Goal: Contribute content: Add original content to the website for others to see

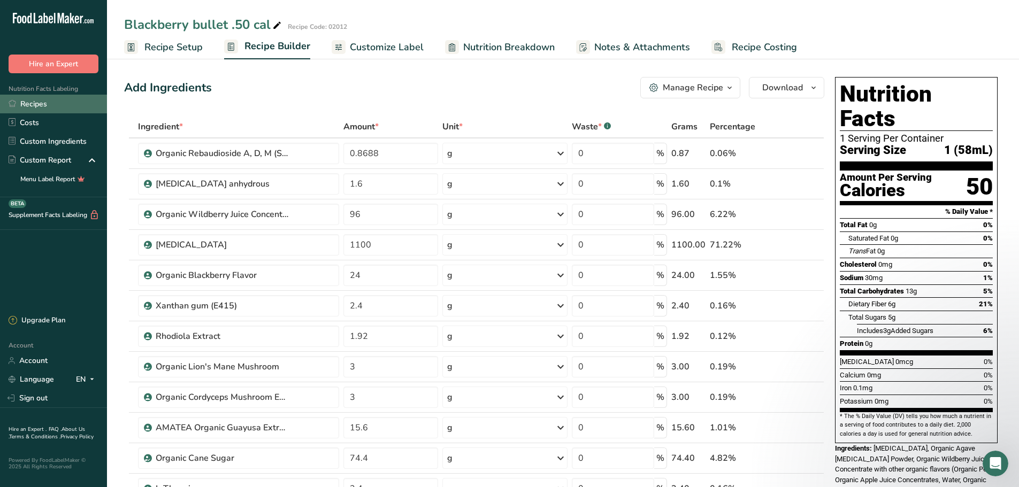
click at [52, 110] on link "Recipes" at bounding box center [53, 104] width 107 height 19
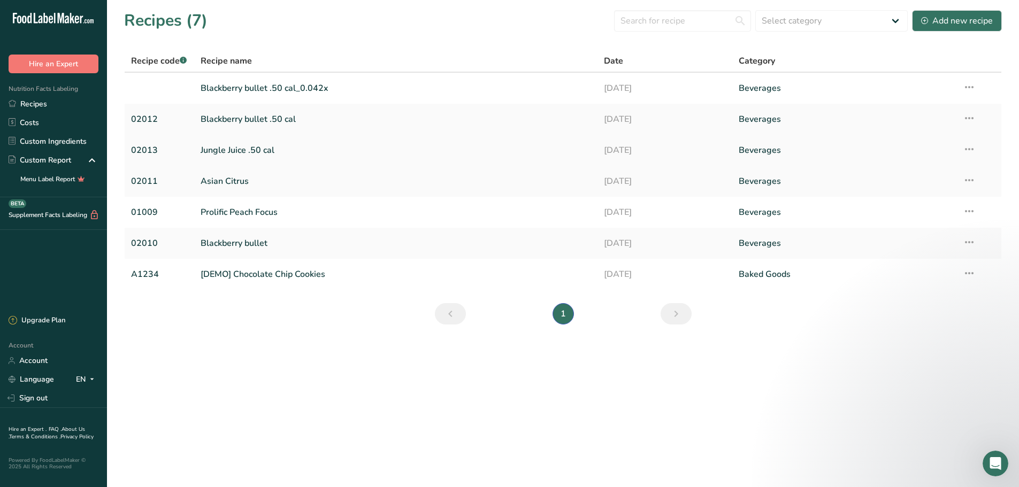
click at [263, 150] on link "Jungle Juice .50 cal" at bounding box center [396, 150] width 391 height 22
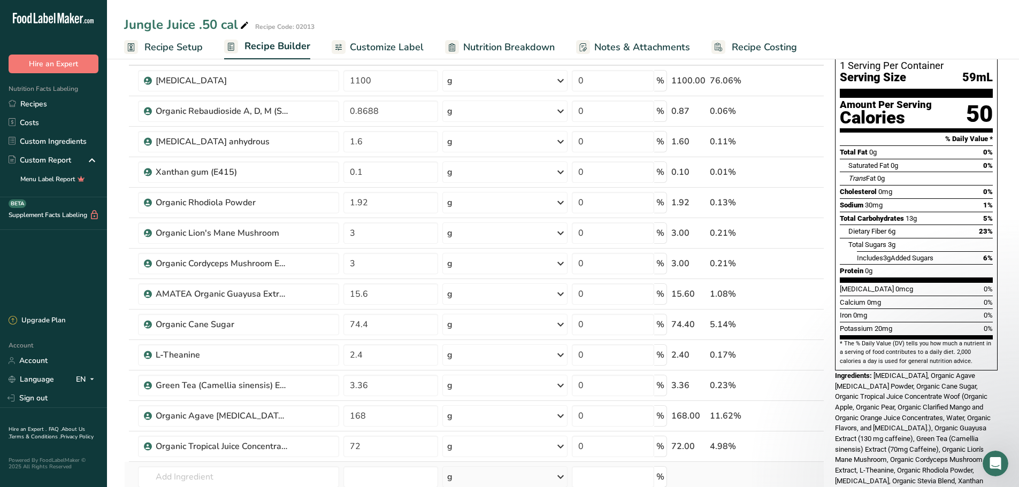
scroll to position [160, 0]
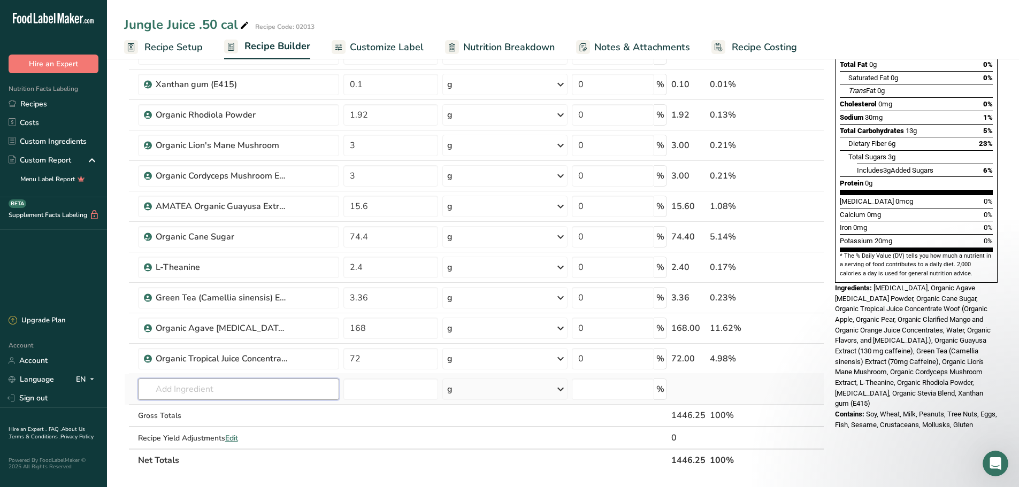
click at [235, 384] on input "text" at bounding box center [238, 389] width 201 height 21
type input "acai extract"
click at [372, 386] on input "number" at bounding box center [390, 389] width 95 height 21
type input "12"
click at [215, 388] on input "text" at bounding box center [238, 389] width 201 height 21
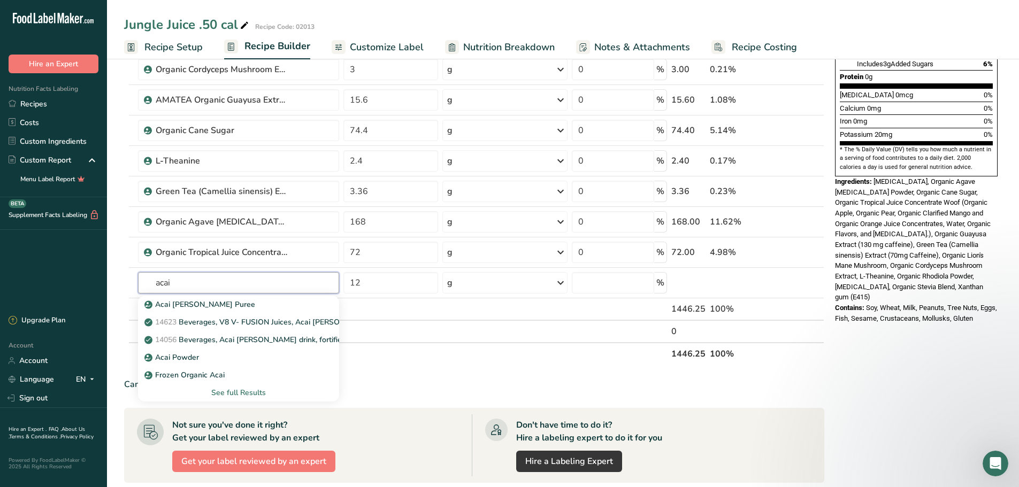
scroll to position [267, 0]
type input "acai"
click at [199, 353] on div "Acai Powder" at bounding box center [230, 356] width 167 height 11
type input "Acai Powder"
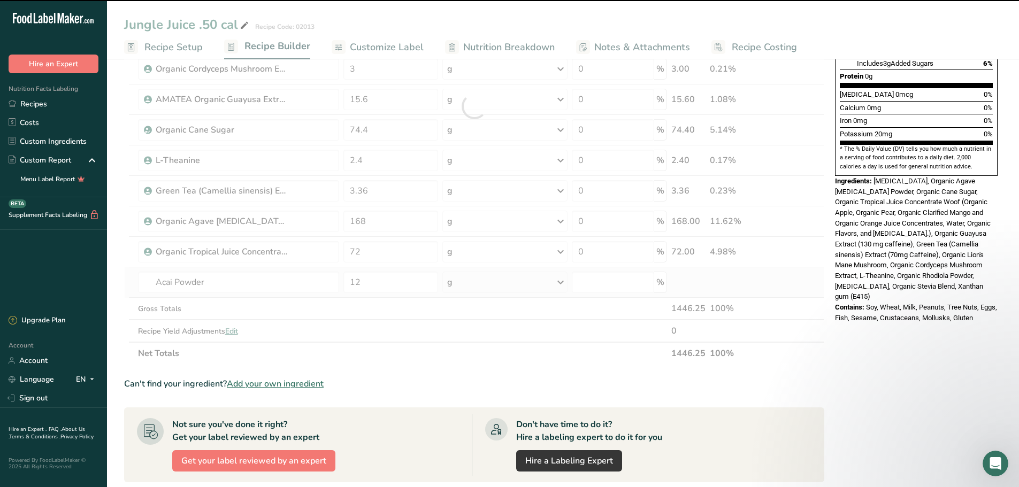
type input "0"
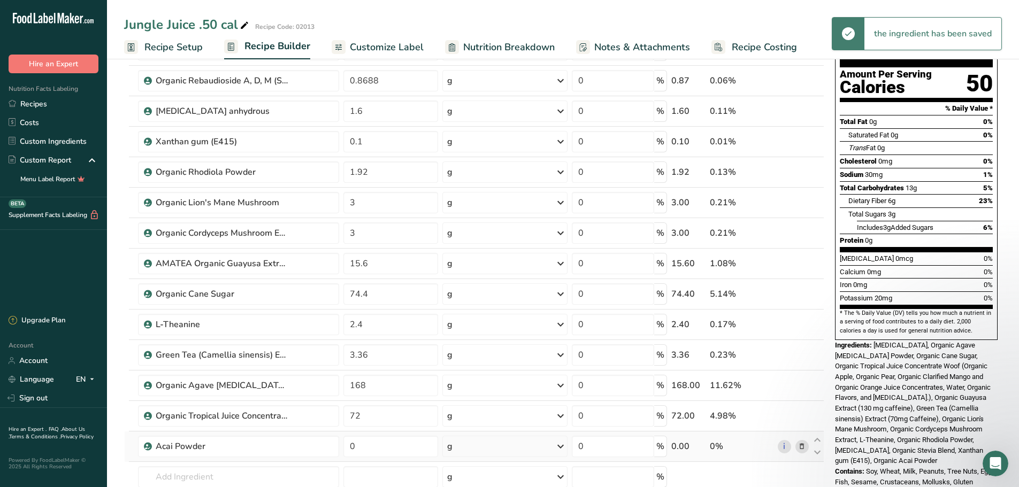
scroll to position [214, 0]
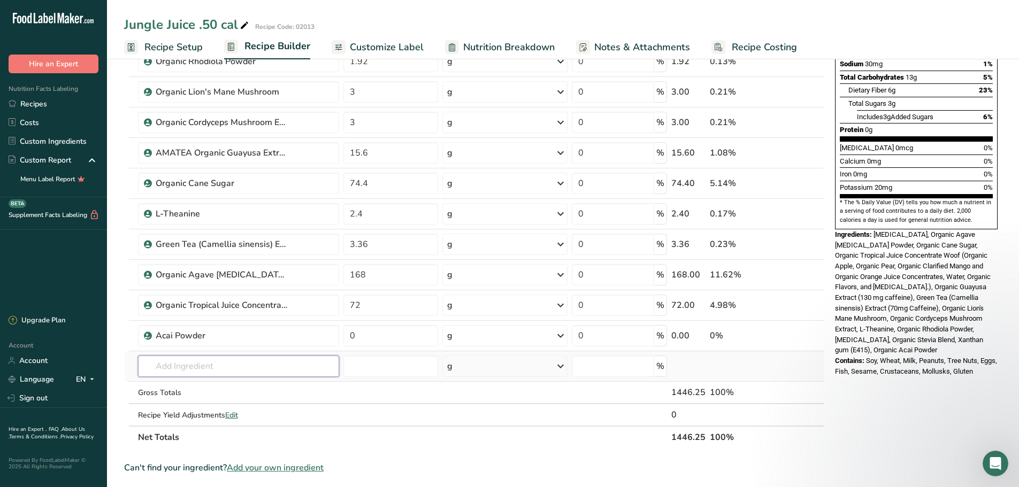
click at [153, 368] on input "text" at bounding box center [238, 366] width 201 height 21
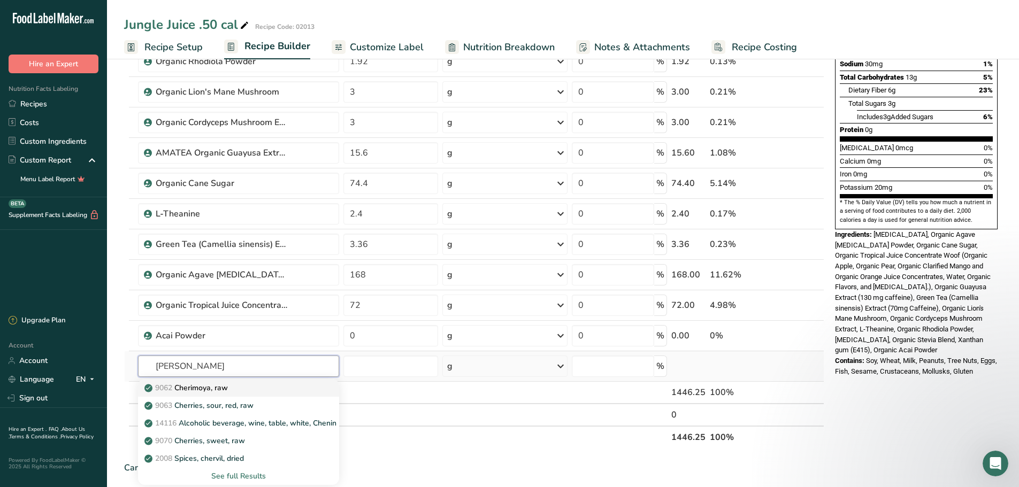
type input "[PERSON_NAME]"
click at [190, 389] on p "9062 [GEOGRAPHIC_DATA], raw" at bounding box center [187, 387] width 81 height 11
type input "Cherimoya, raw"
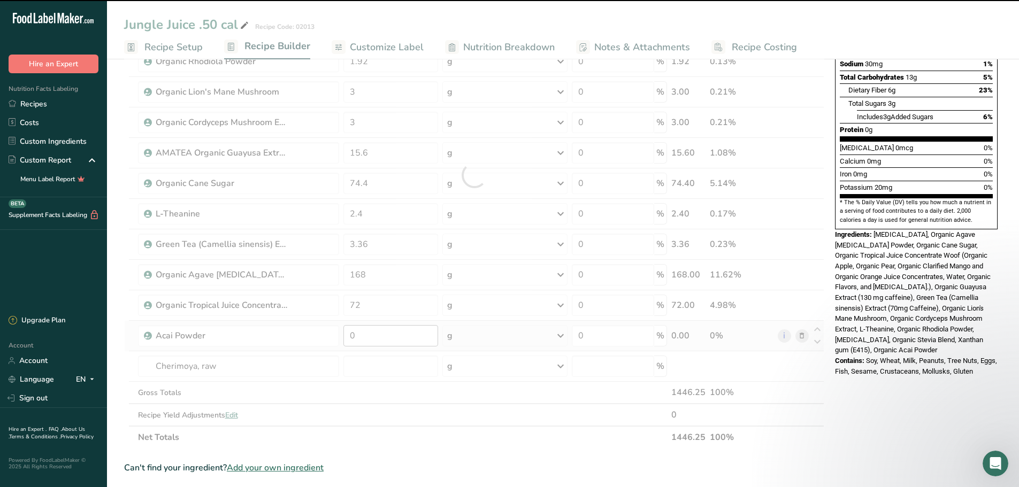
type input "0"
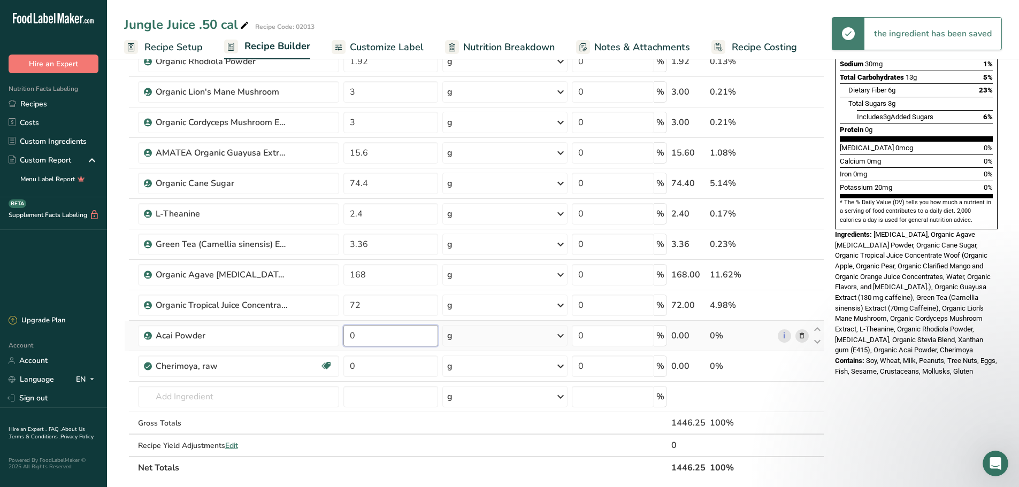
click at [370, 331] on input "0" at bounding box center [390, 335] width 95 height 21
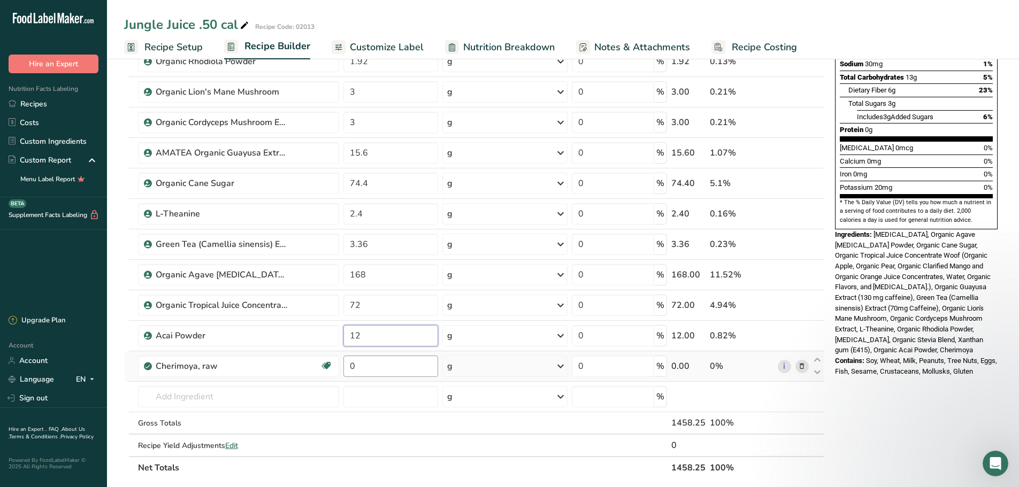
type input "12"
click at [361, 364] on div "Ingredient * Amount * Unit * Waste * .a-a{fill:#347362;}.b-a{fill:#fff;} Grams …" at bounding box center [474, 190] width 700 height 577
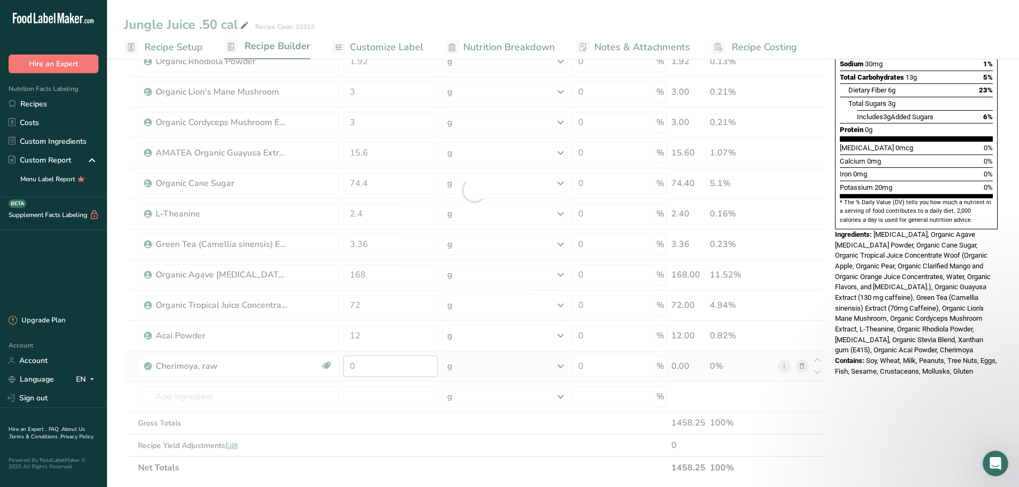
click at [361, 364] on div at bounding box center [474, 190] width 700 height 577
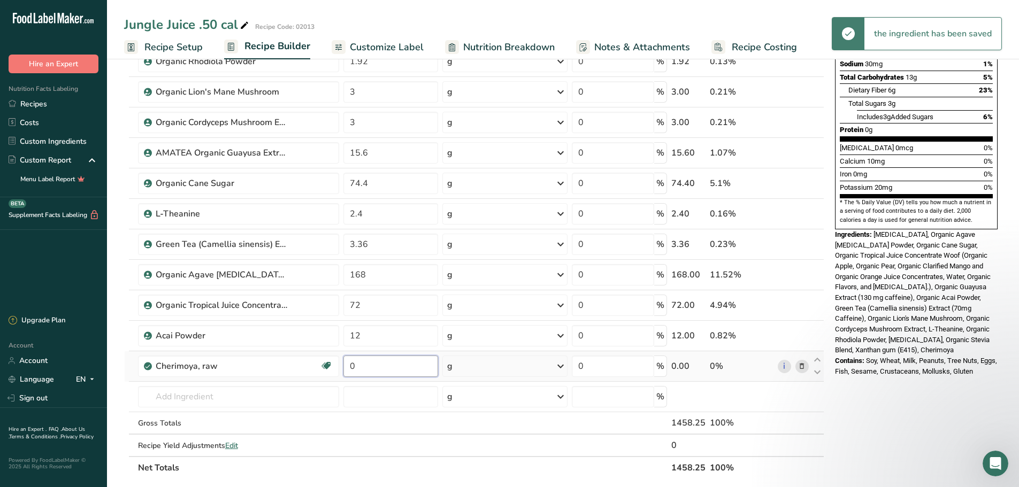
click at [361, 364] on input "0" at bounding box center [390, 366] width 95 height 21
type input "12"
click at [461, 365] on div "Ingredient * Amount * Unit * Waste * .a-a{fill:#347362;}.b-a{fill:#fff;} Grams …" at bounding box center [474, 190] width 700 height 577
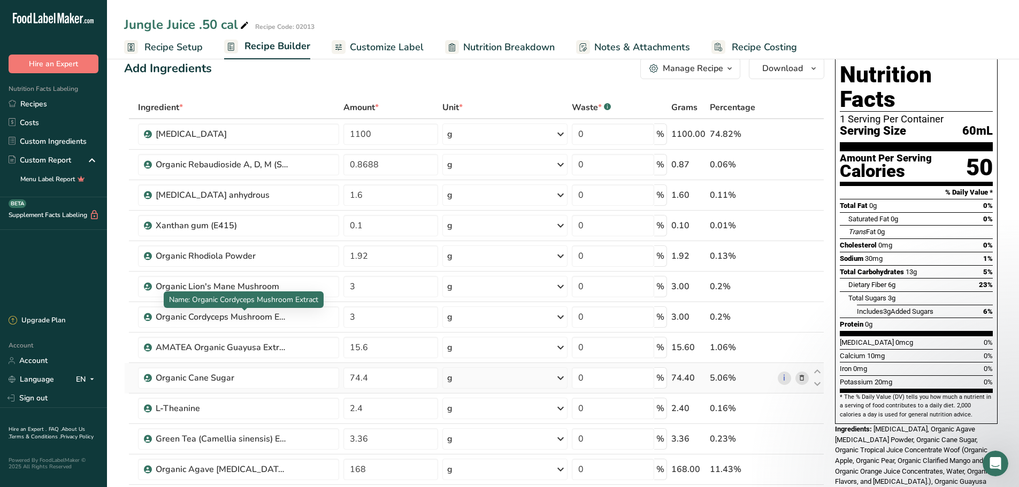
scroll to position [0, 0]
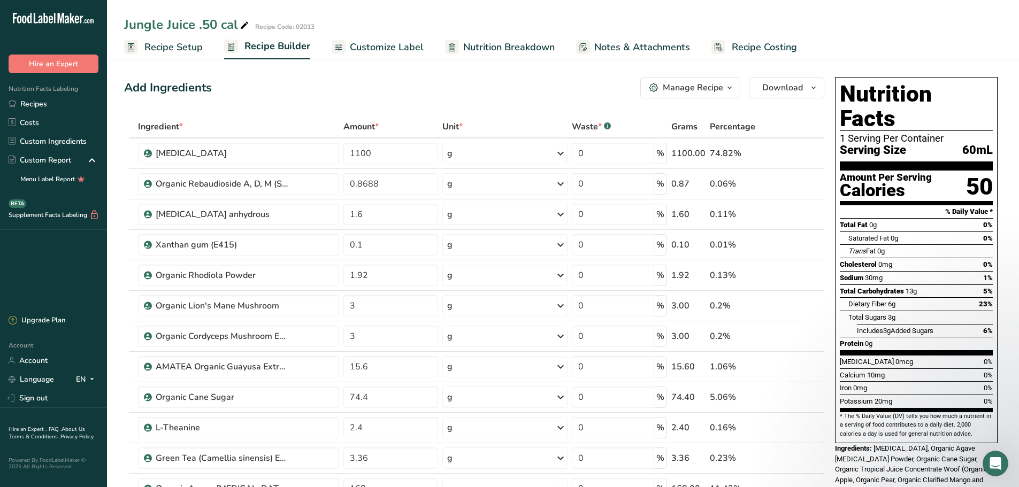
click at [728, 87] on icon "button" at bounding box center [729, 87] width 9 height 13
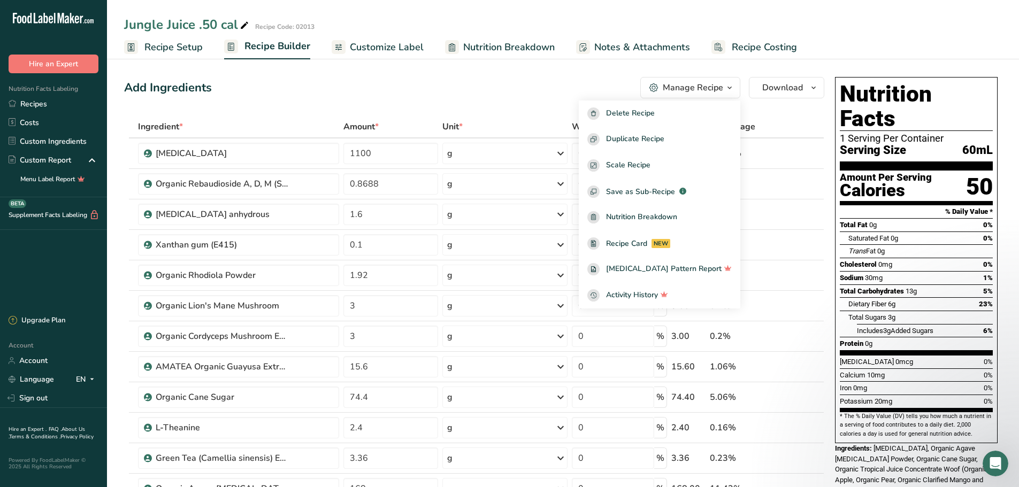
click at [524, 82] on div "Add Ingredients Manage Recipe Delete Recipe Duplicate Recipe Scale Recipe Save …" at bounding box center [474, 87] width 700 height 21
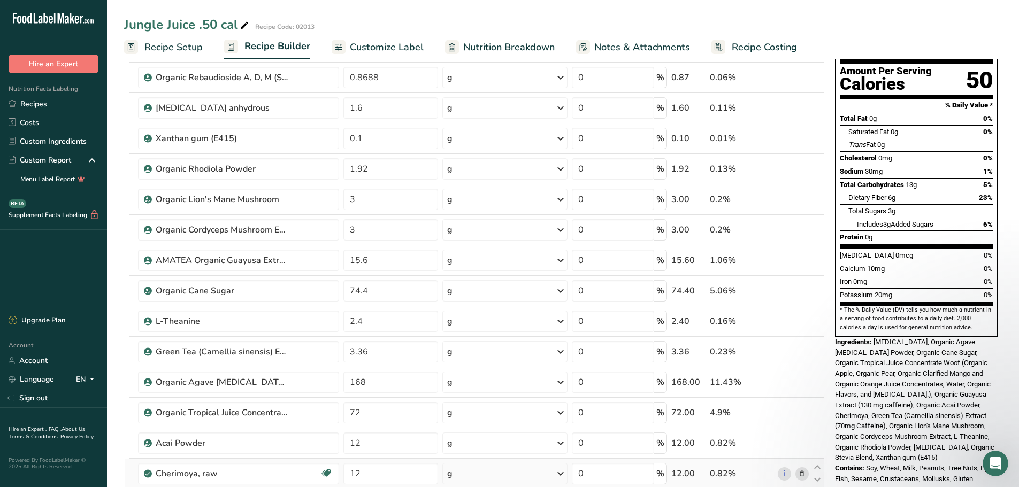
scroll to position [267, 0]
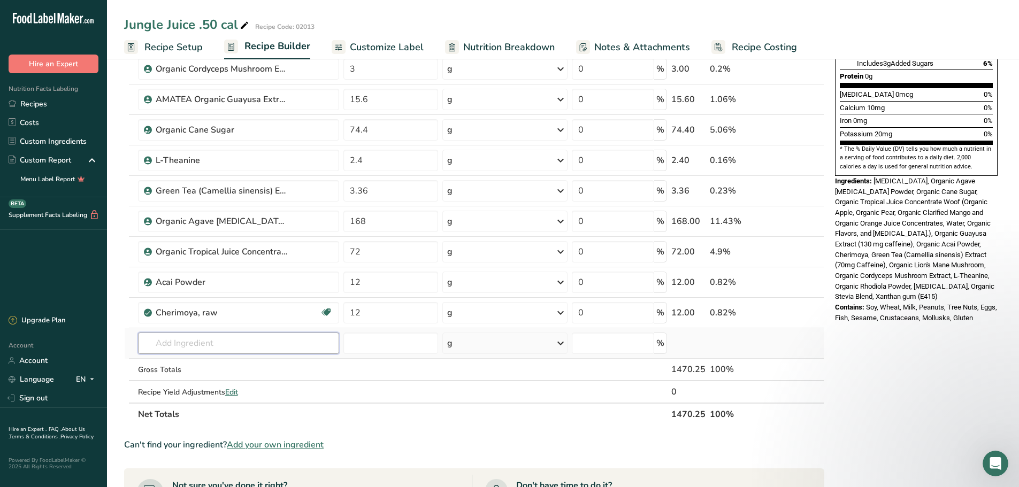
click at [199, 340] on input "text" at bounding box center [238, 343] width 201 height 21
type input "r"
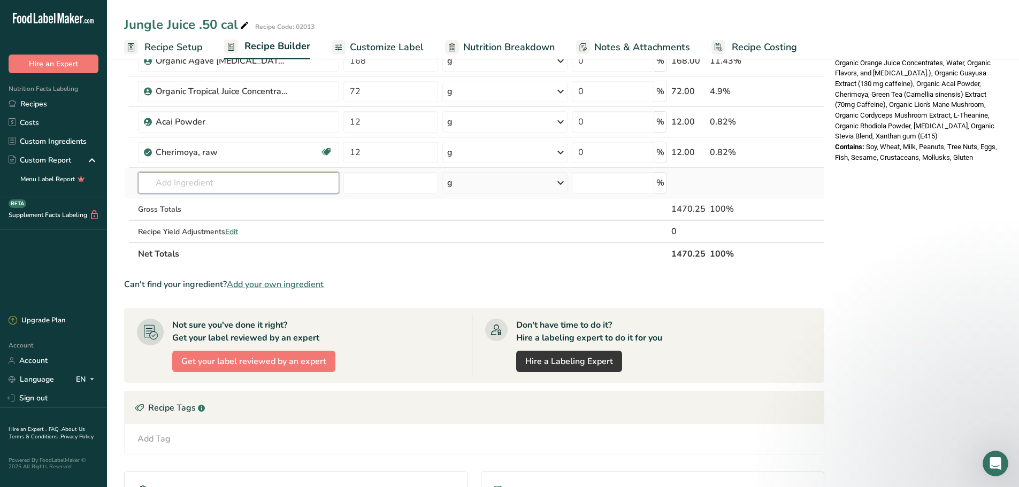
click at [277, 181] on input "text" at bounding box center [238, 182] width 201 height 21
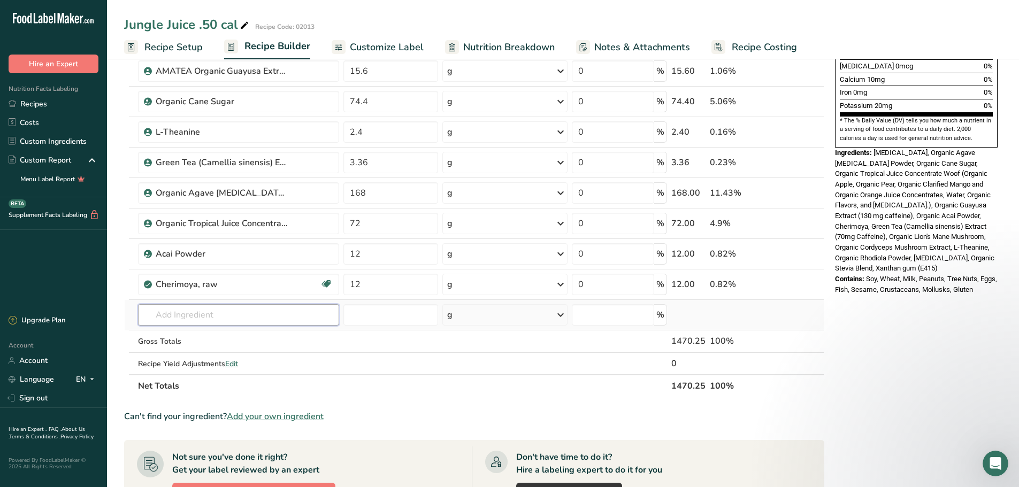
scroll to position [0, 0]
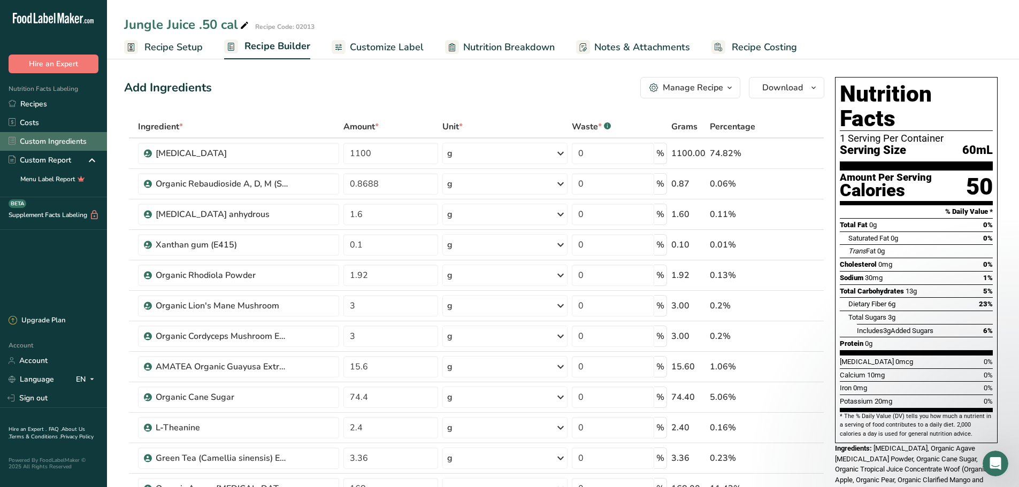
click at [60, 139] on link "Custom Ingredients" at bounding box center [53, 141] width 107 height 19
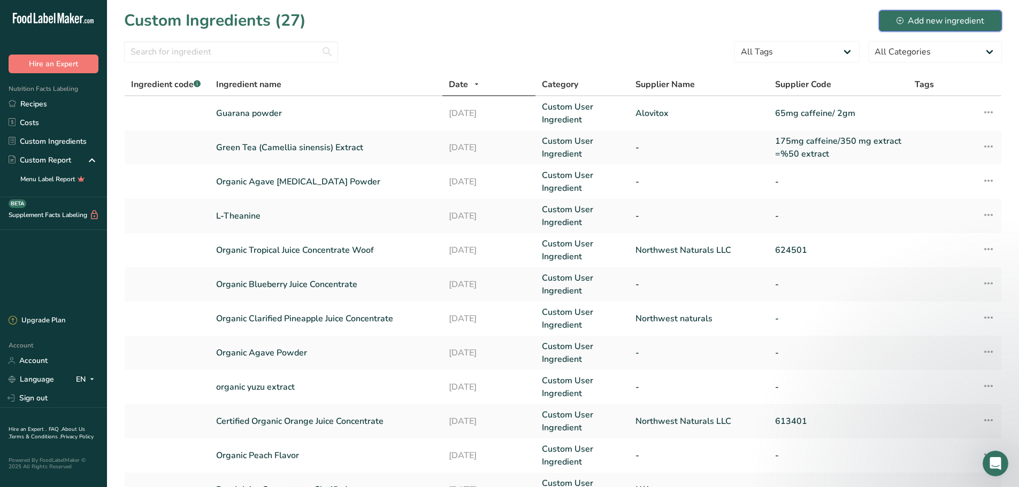
click at [937, 22] on div "Add new ingredient" at bounding box center [940, 20] width 88 height 13
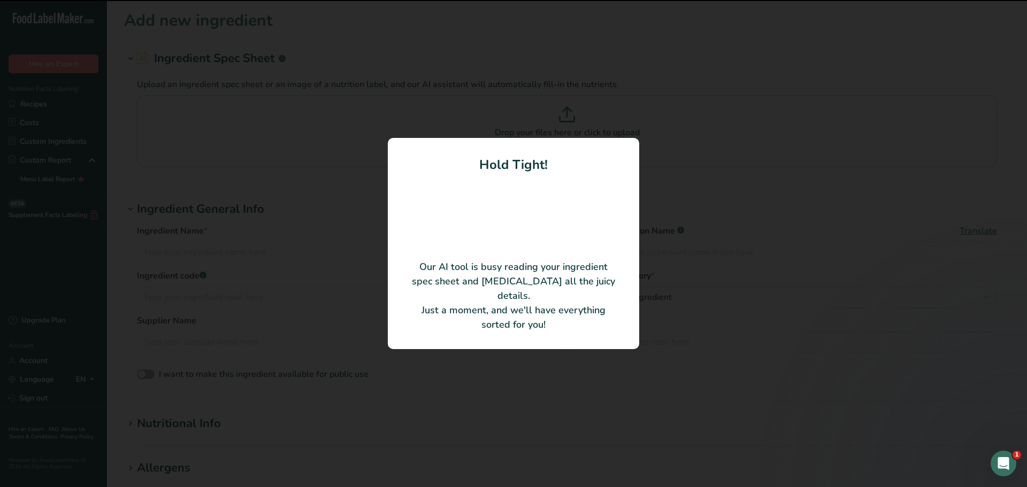
type input "Black Currant Juice Concentrate WONF"
type input "Northwest Naturals LLC"
type input "221601"
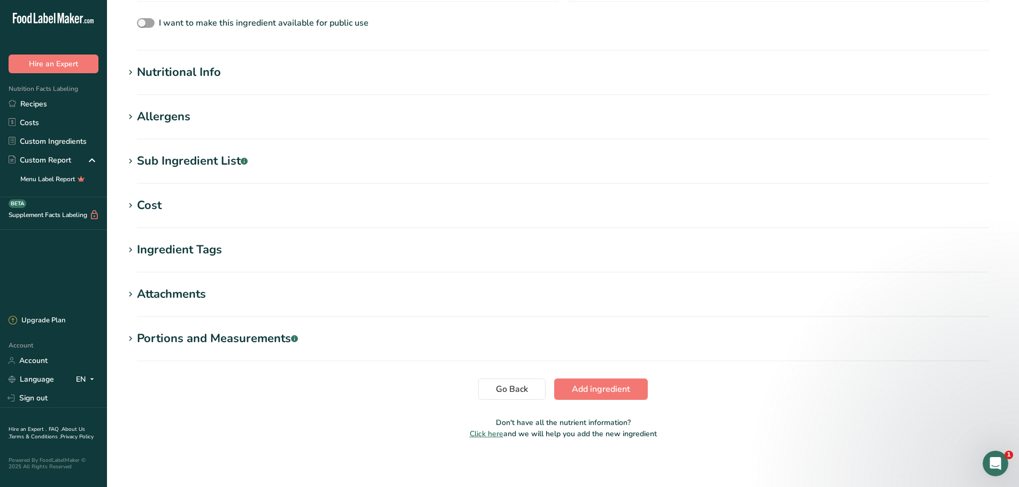
scroll to position [303, 0]
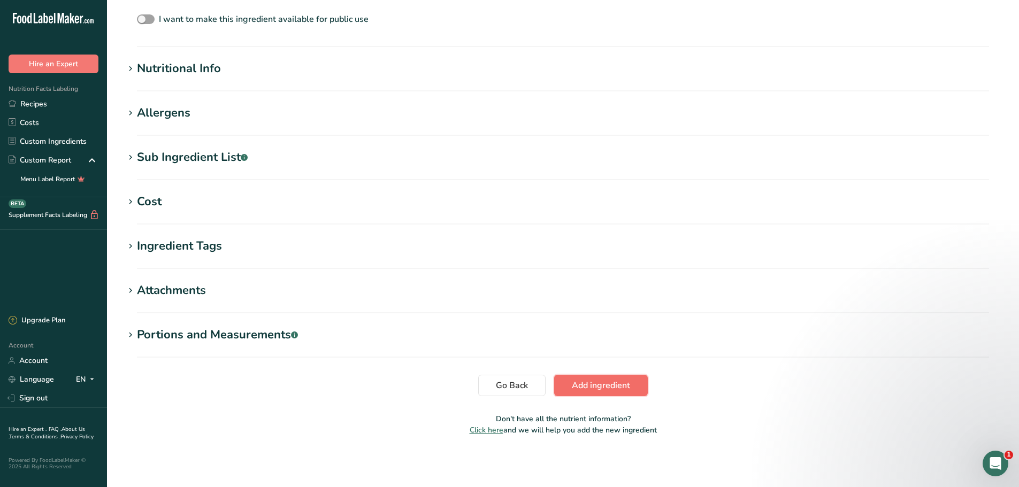
click at [617, 390] on span "Add ingredient" at bounding box center [601, 385] width 58 height 13
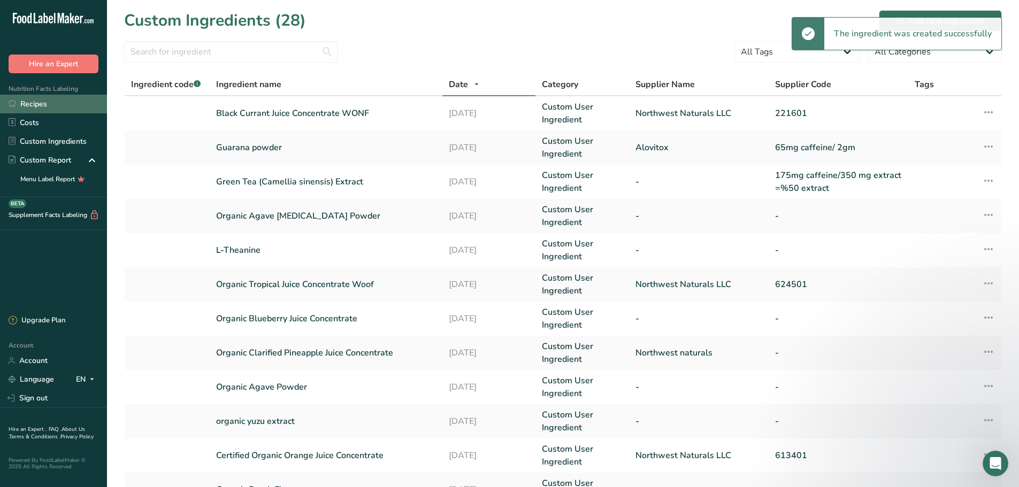
click at [49, 106] on link "Recipes" at bounding box center [53, 104] width 107 height 19
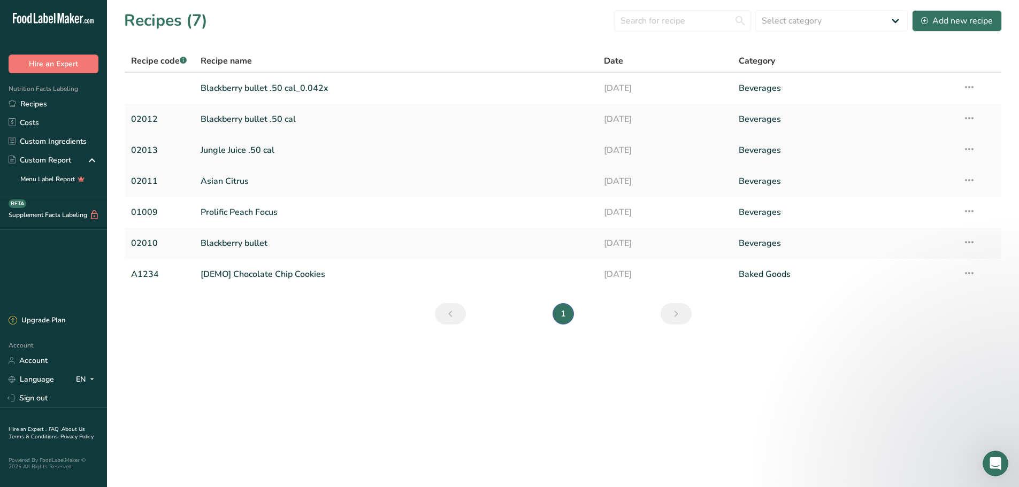
click at [253, 150] on link "Jungle Juice .50 cal" at bounding box center [396, 150] width 391 height 22
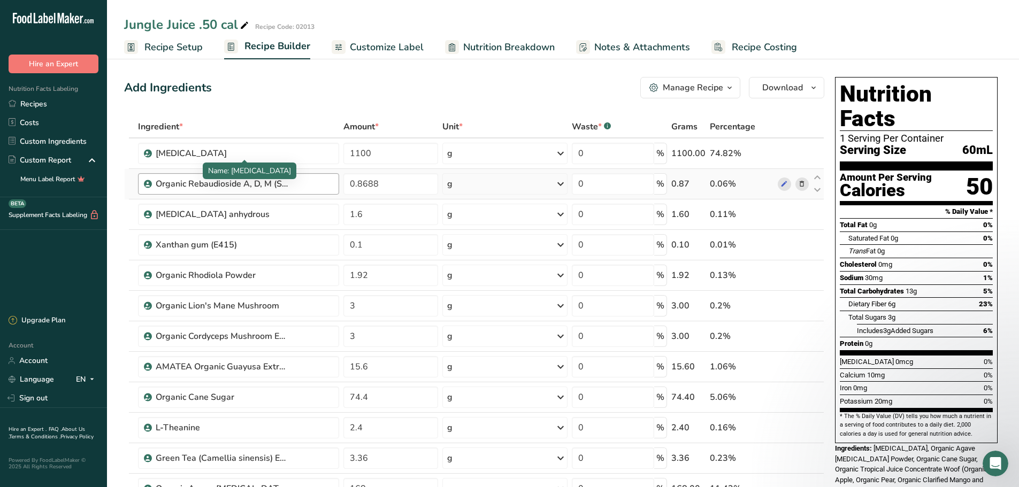
scroll to position [374, 0]
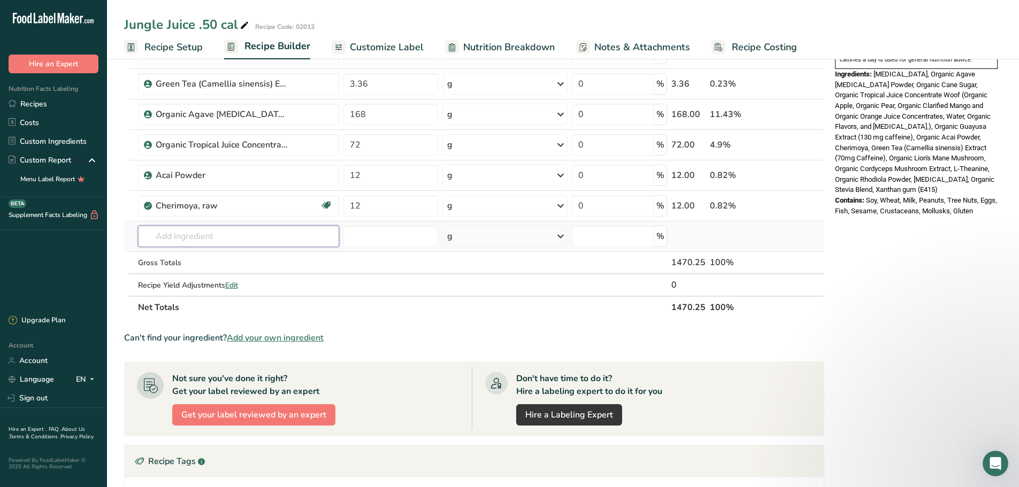
click at [206, 236] on input "text" at bounding box center [238, 236] width 201 height 21
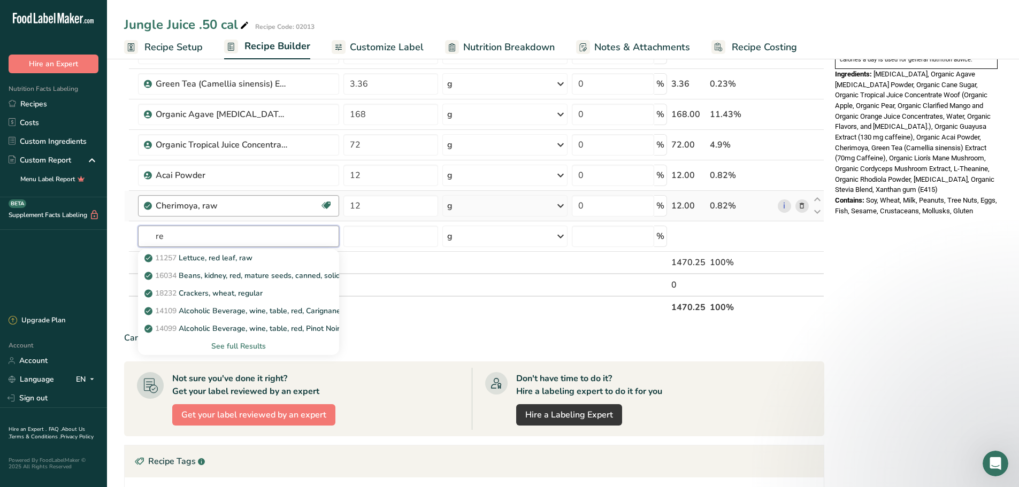
type input "r"
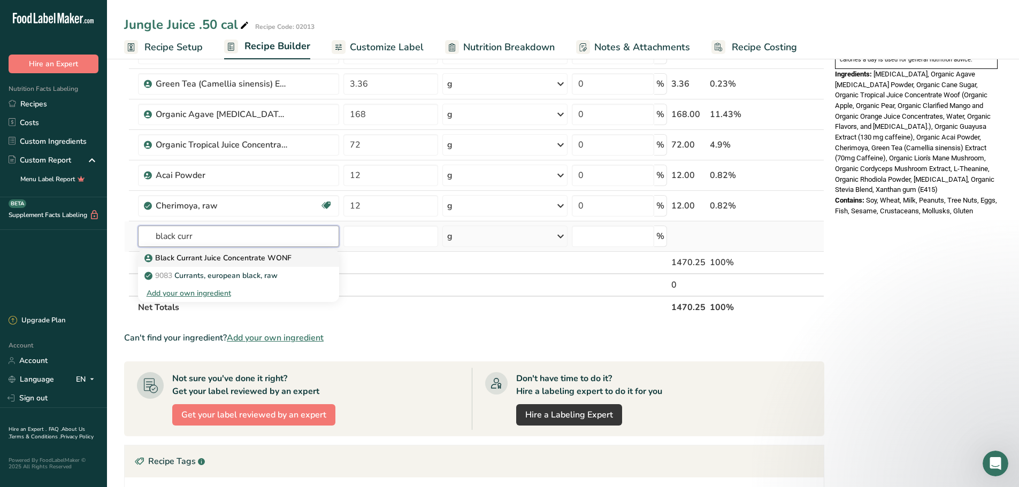
type input "black curr"
click at [232, 260] on p "Black Currant Juice Concentrate WONF" at bounding box center [219, 257] width 145 height 11
type input "Black Currant Juice Concentrate WONF"
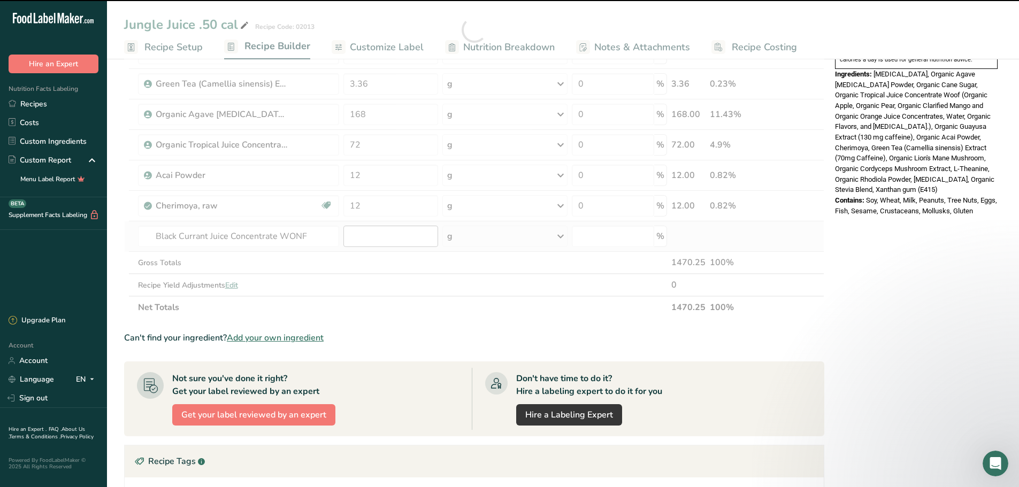
type input "0"
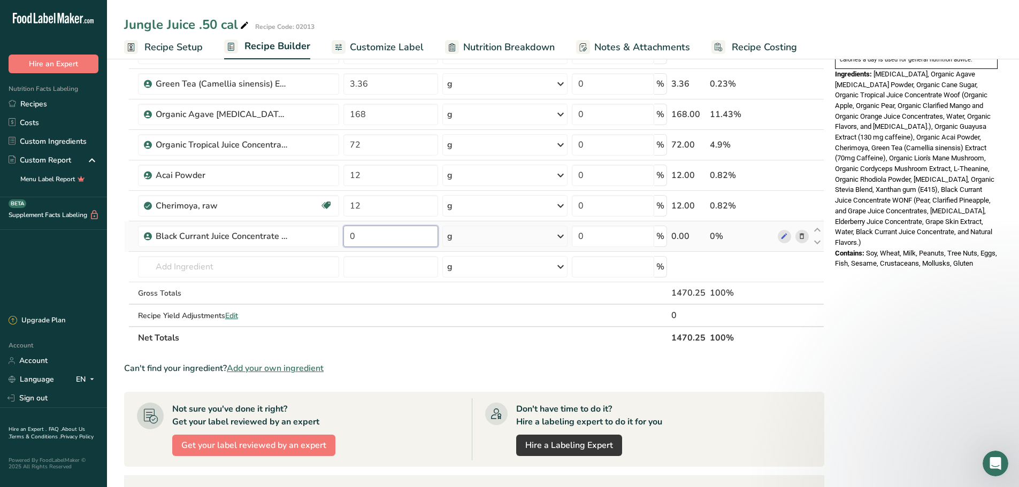
click at [398, 240] on input "0" at bounding box center [390, 236] width 95 height 21
type input "2"
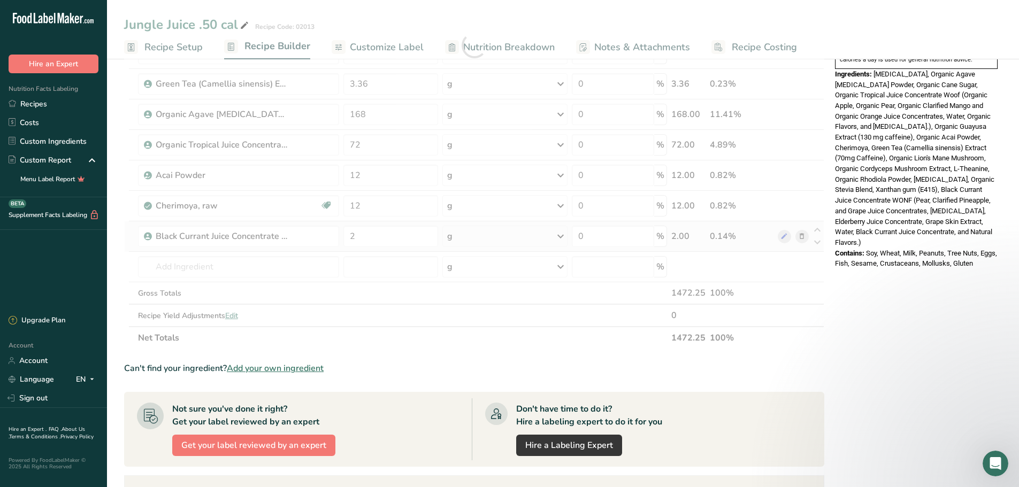
click at [567, 235] on div "Ingredient * Amount * Unit * Waste * .a-a{fill:#347362;}.b-a{fill:#fff;} Grams …" at bounding box center [474, 45] width 700 height 608
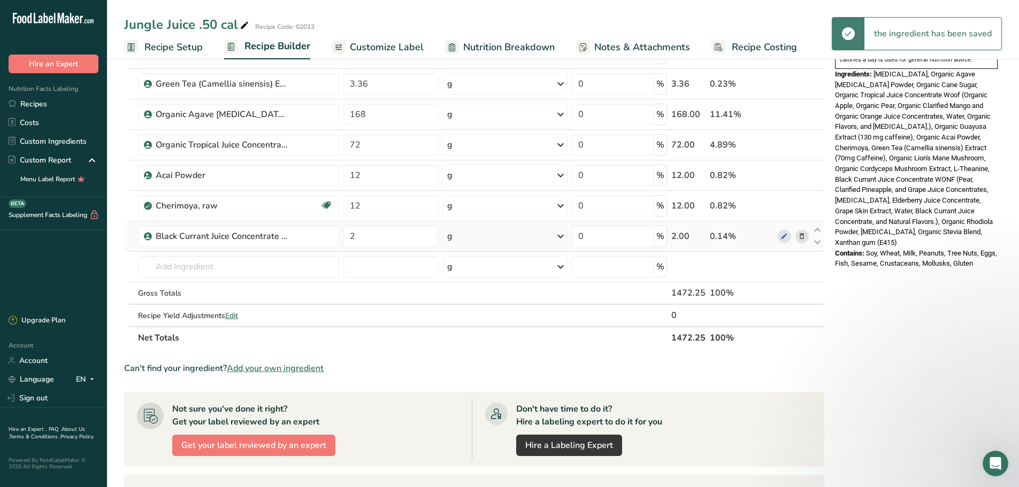
click at [560, 236] on icon at bounding box center [560, 236] width 13 height 19
click at [504, 303] on div "mg" at bounding box center [494, 308] width 90 height 16
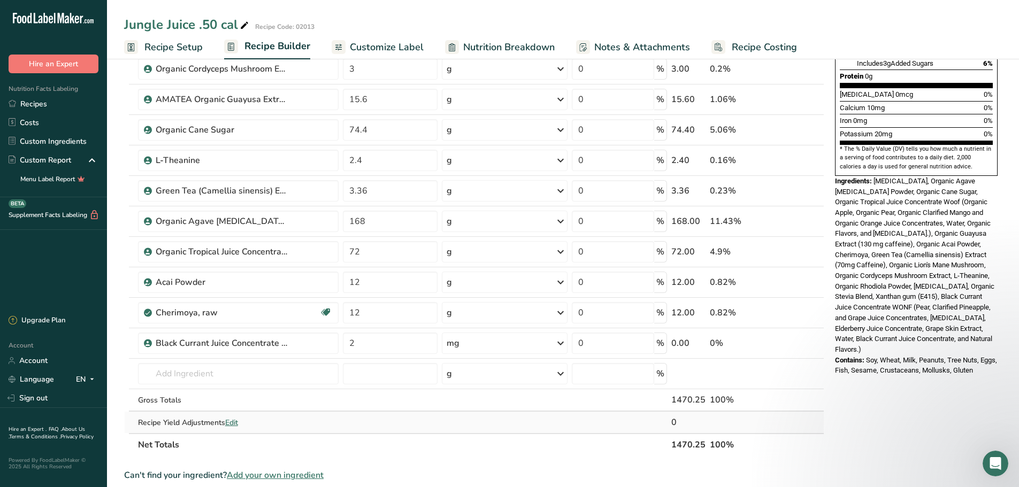
scroll to position [0, 0]
